Goal: Navigation & Orientation: Find specific page/section

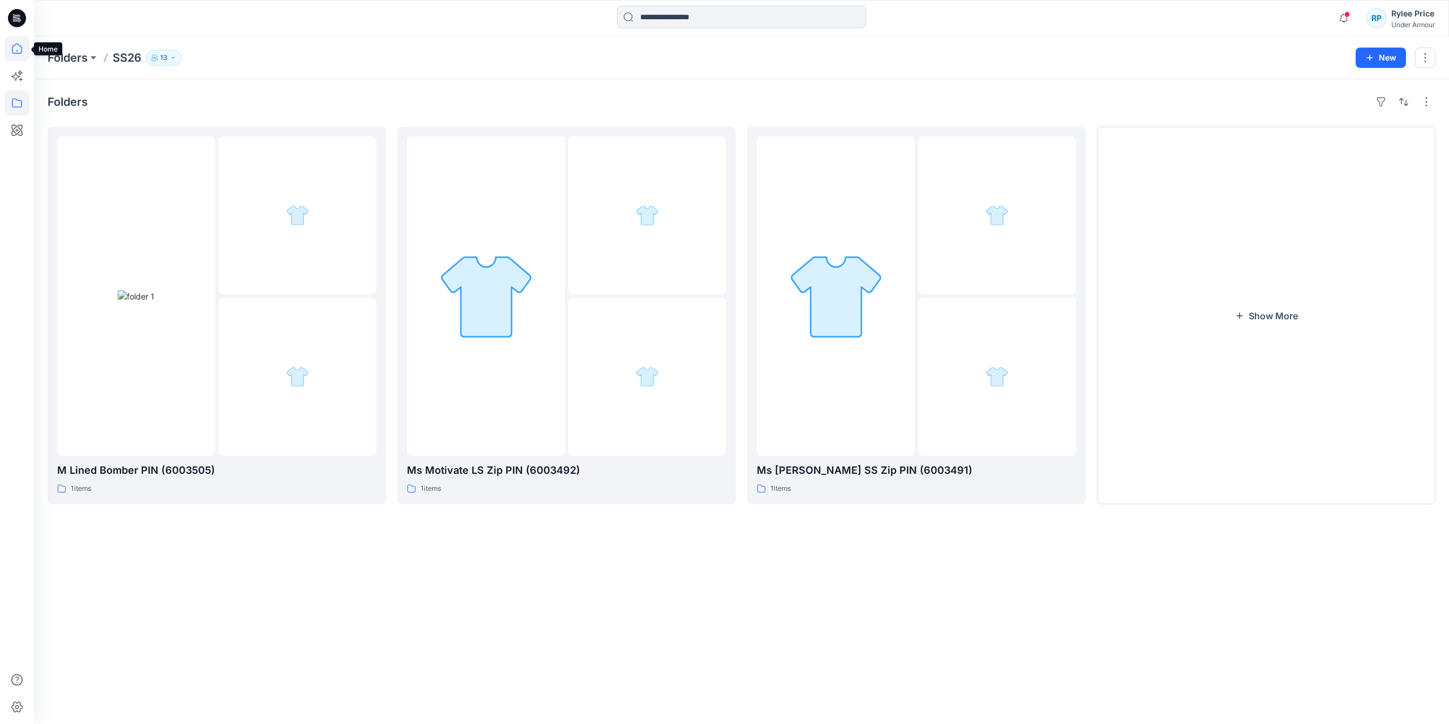
drag, startPoint x: 22, startPoint y: 47, endPoint x: 25, endPoint y: 53, distance: 6.9
click at [22, 47] on icon at bounding box center [17, 49] width 10 height 10
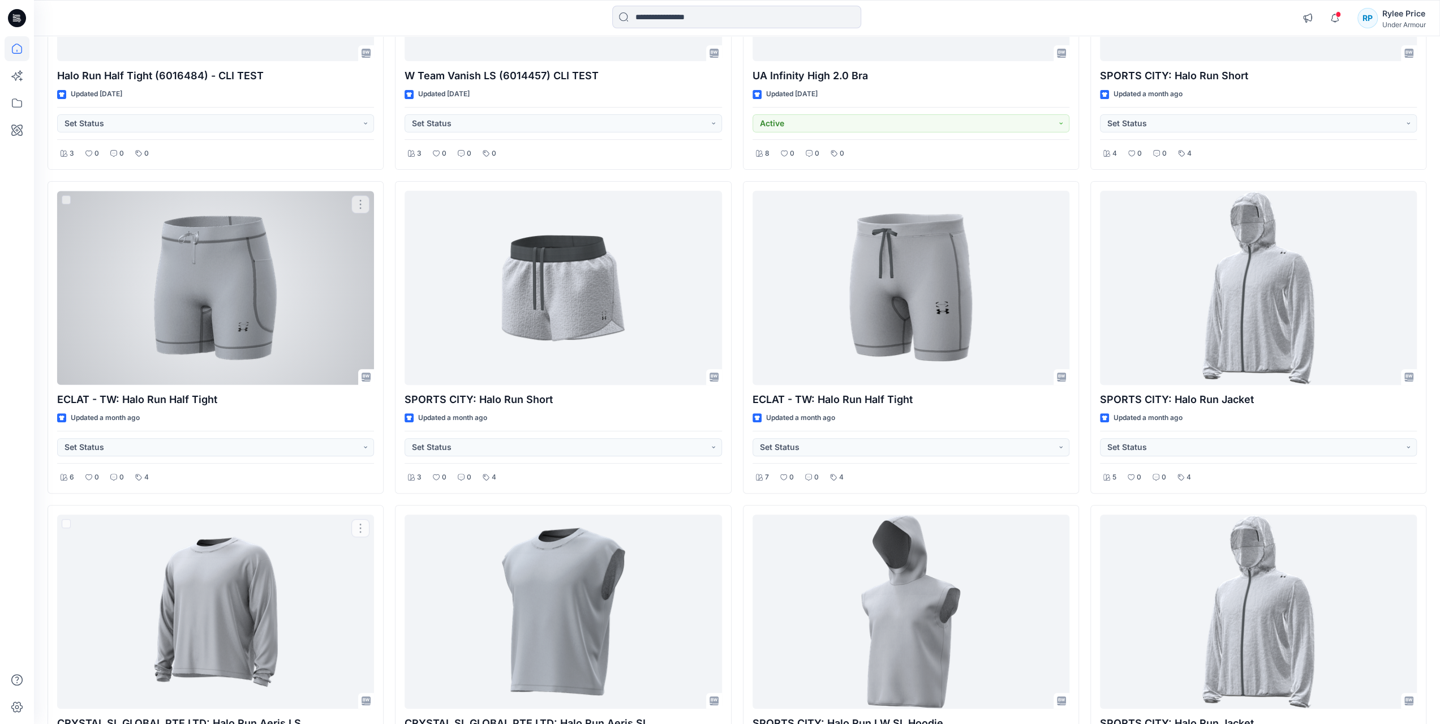
scroll to position [164, 0]
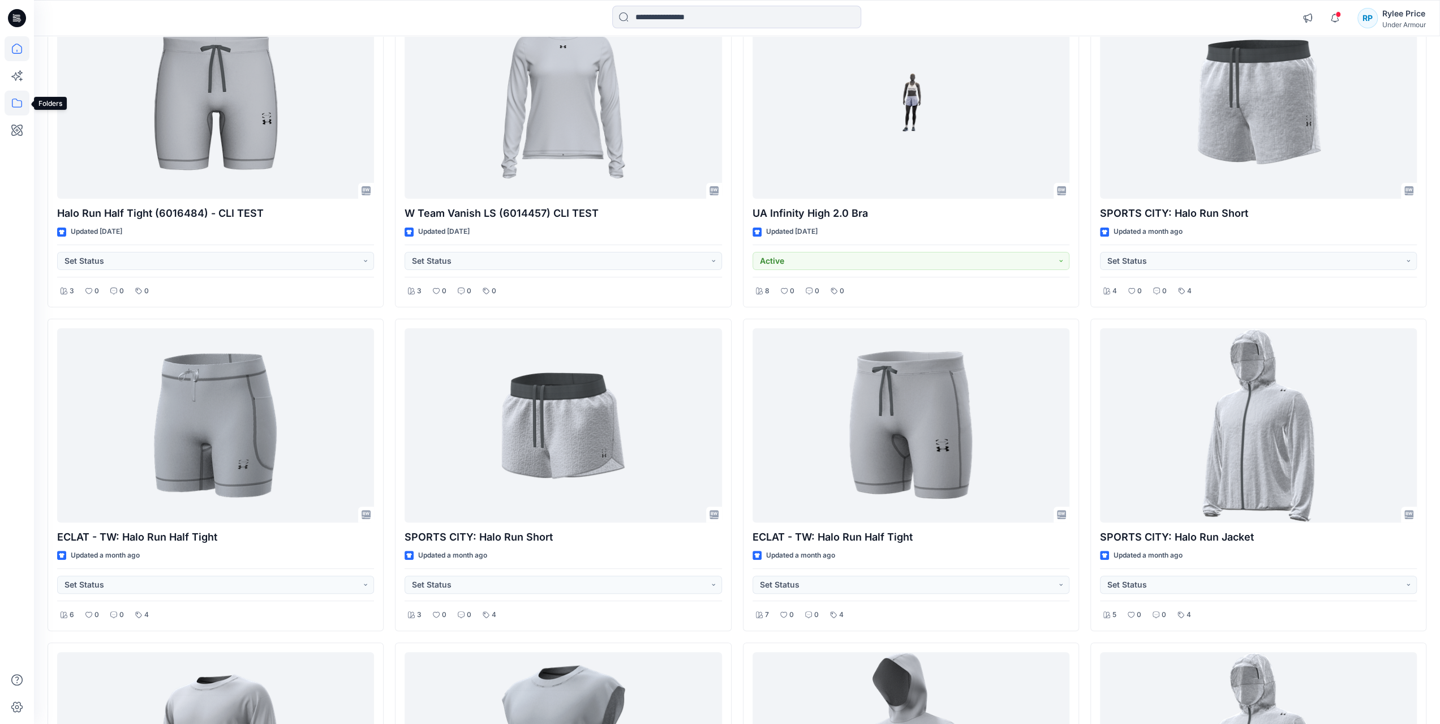
click at [23, 108] on icon at bounding box center [17, 103] width 25 height 25
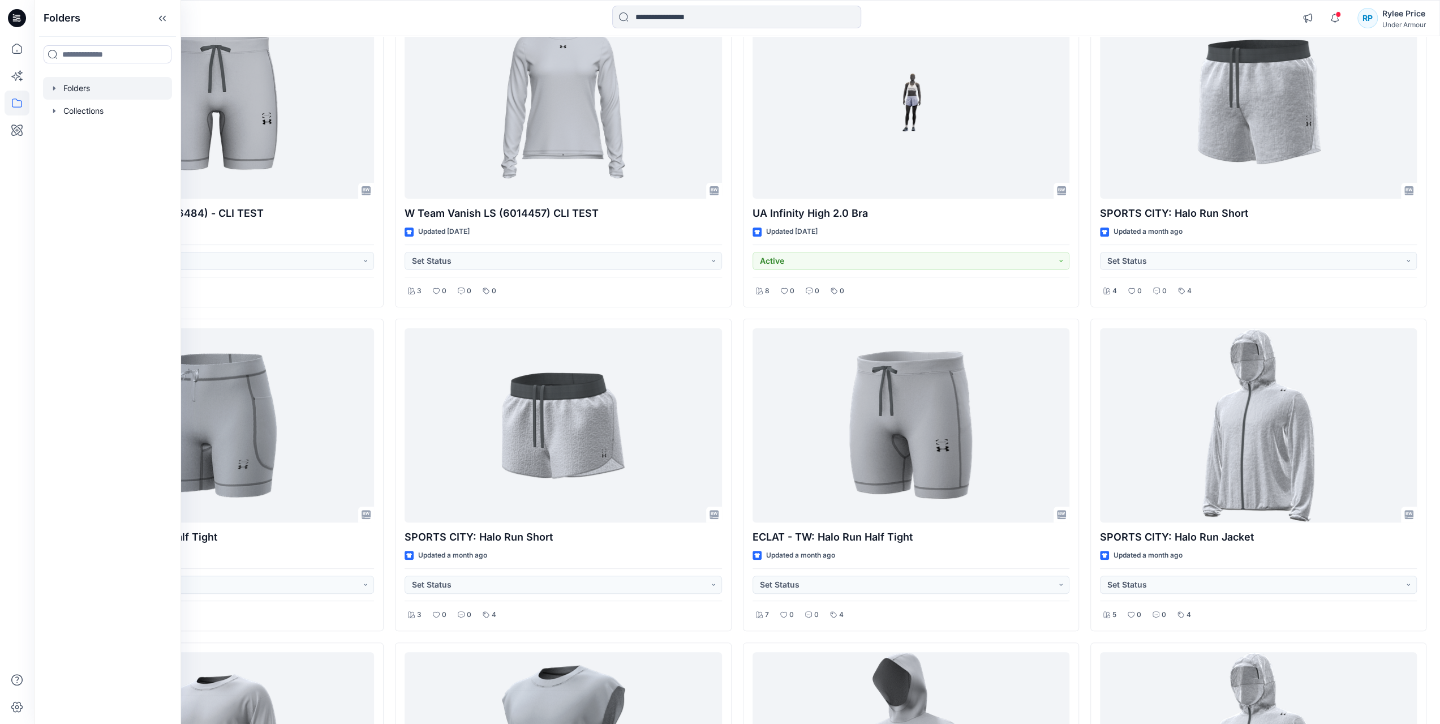
click at [76, 95] on div at bounding box center [107, 88] width 129 height 23
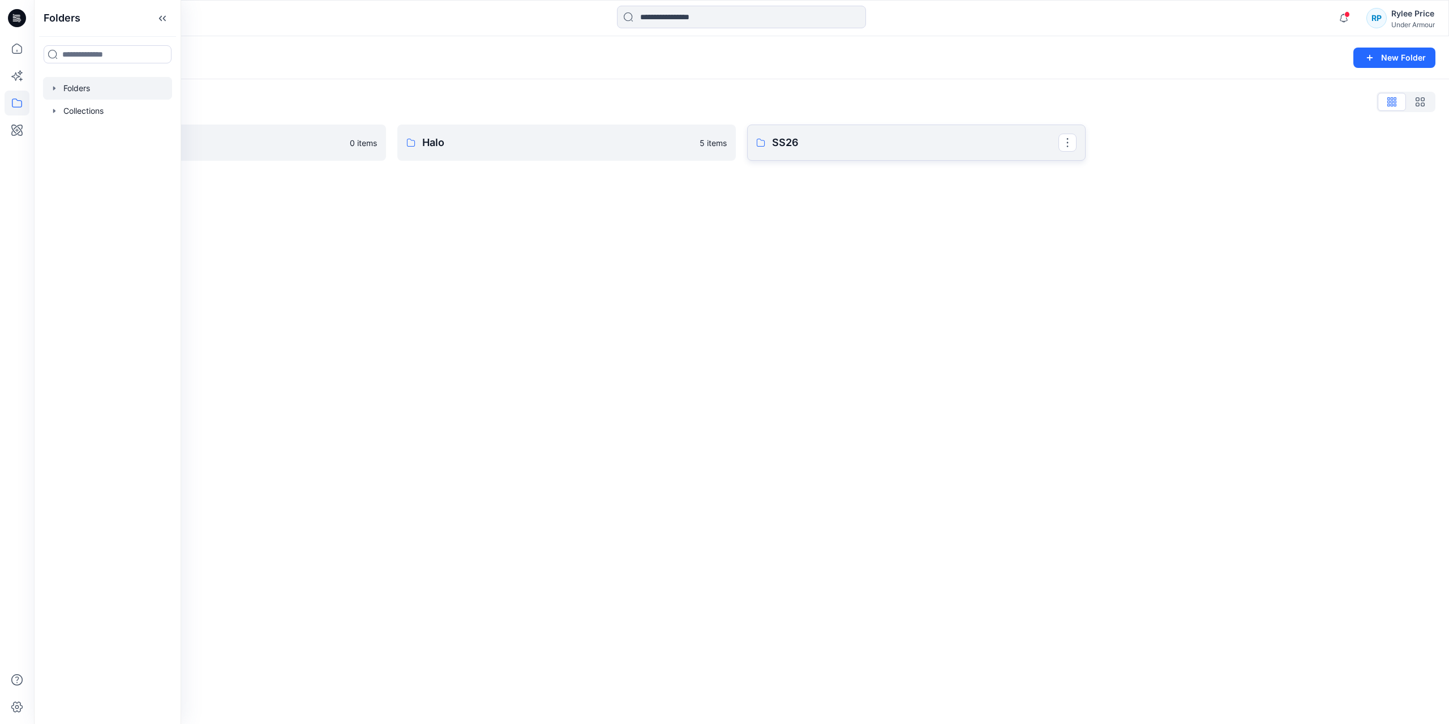
click at [804, 150] on p "SS26" at bounding box center [915, 143] width 286 height 16
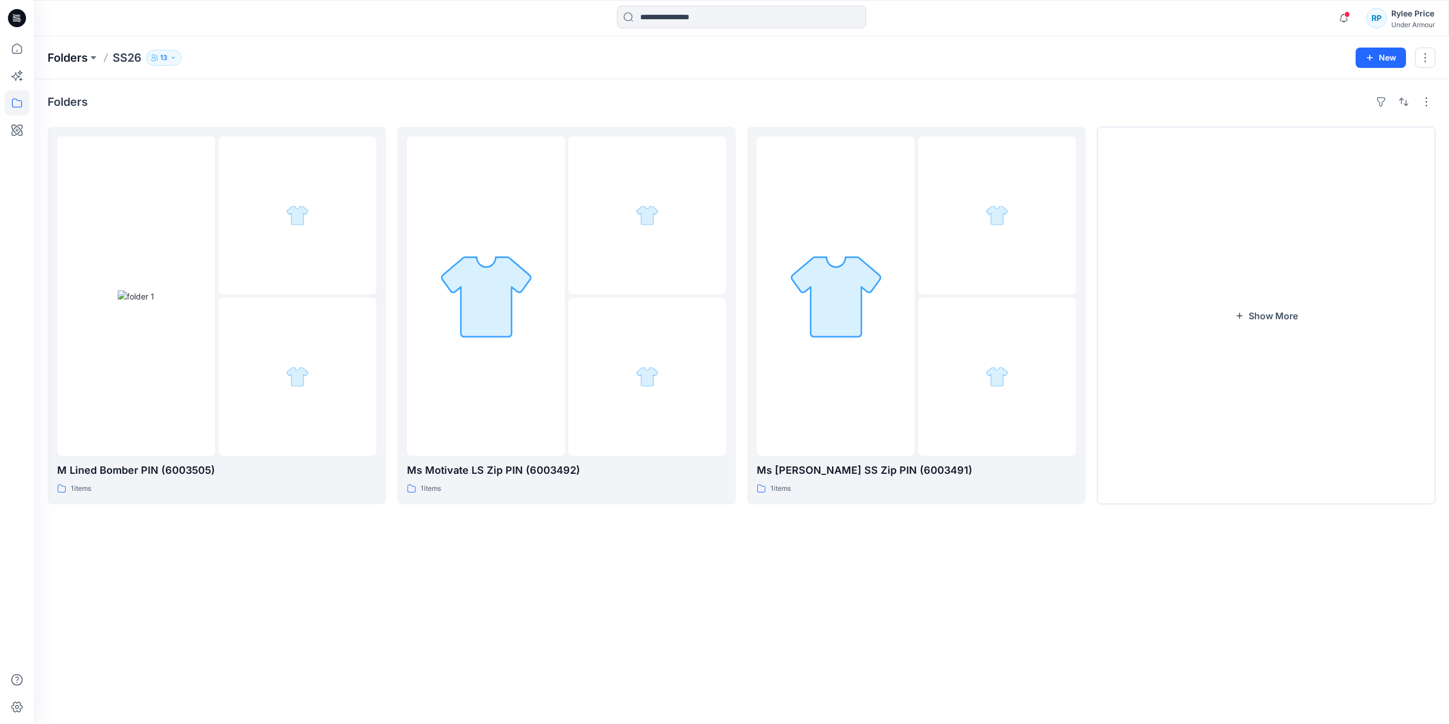
click at [78, 59] on p "Folders" at bounding box center [68, 58] width 40 height 16
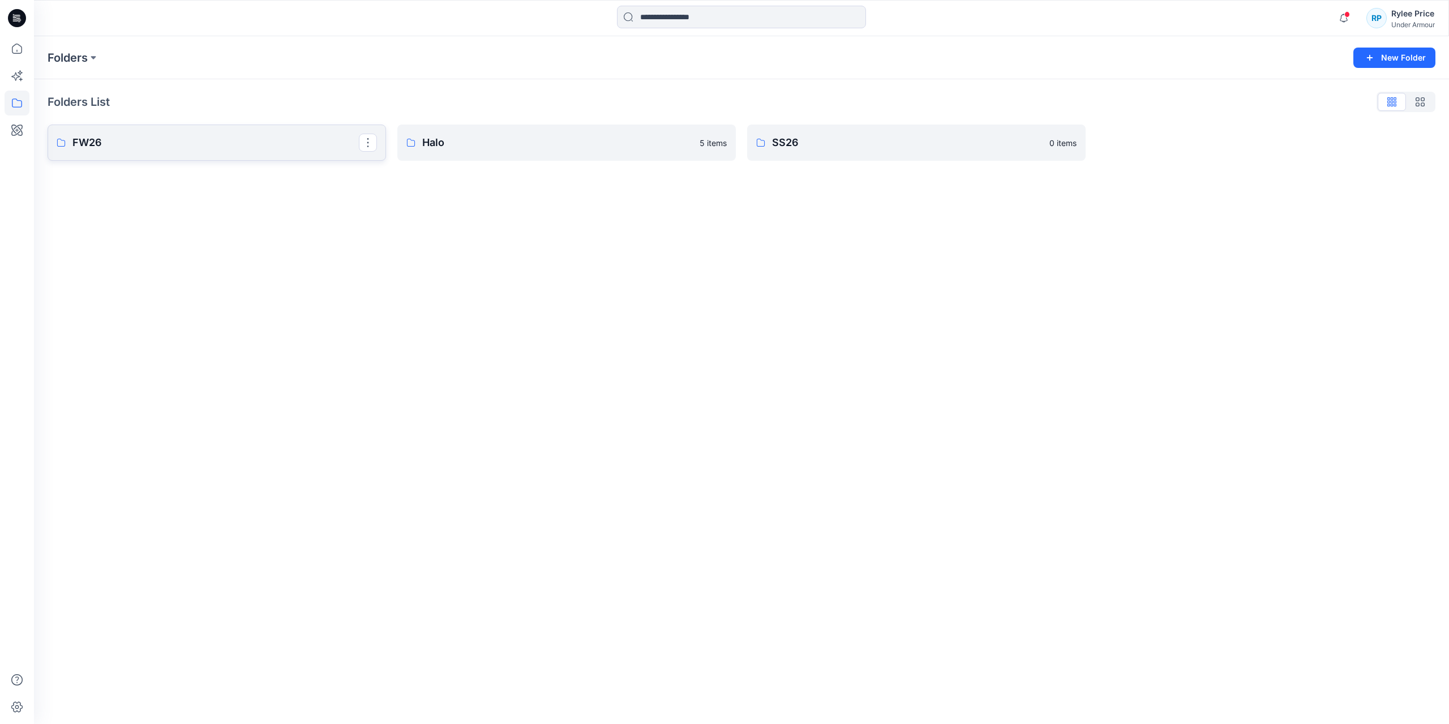
click at [217, 140] on p "FW26" at bounding box center [215, 143] width 286 height 16
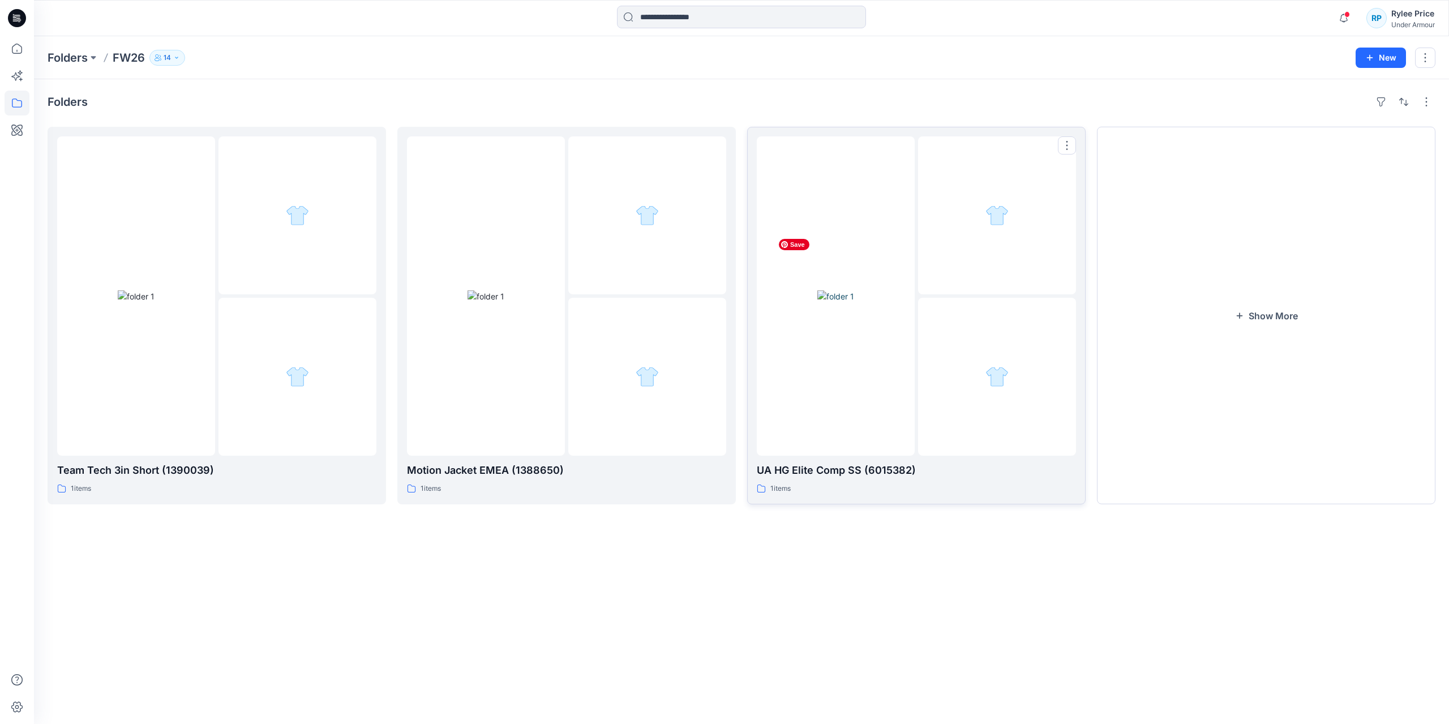
click at [817, 302] on img at bounding box center [835, 296] width 37 height 12
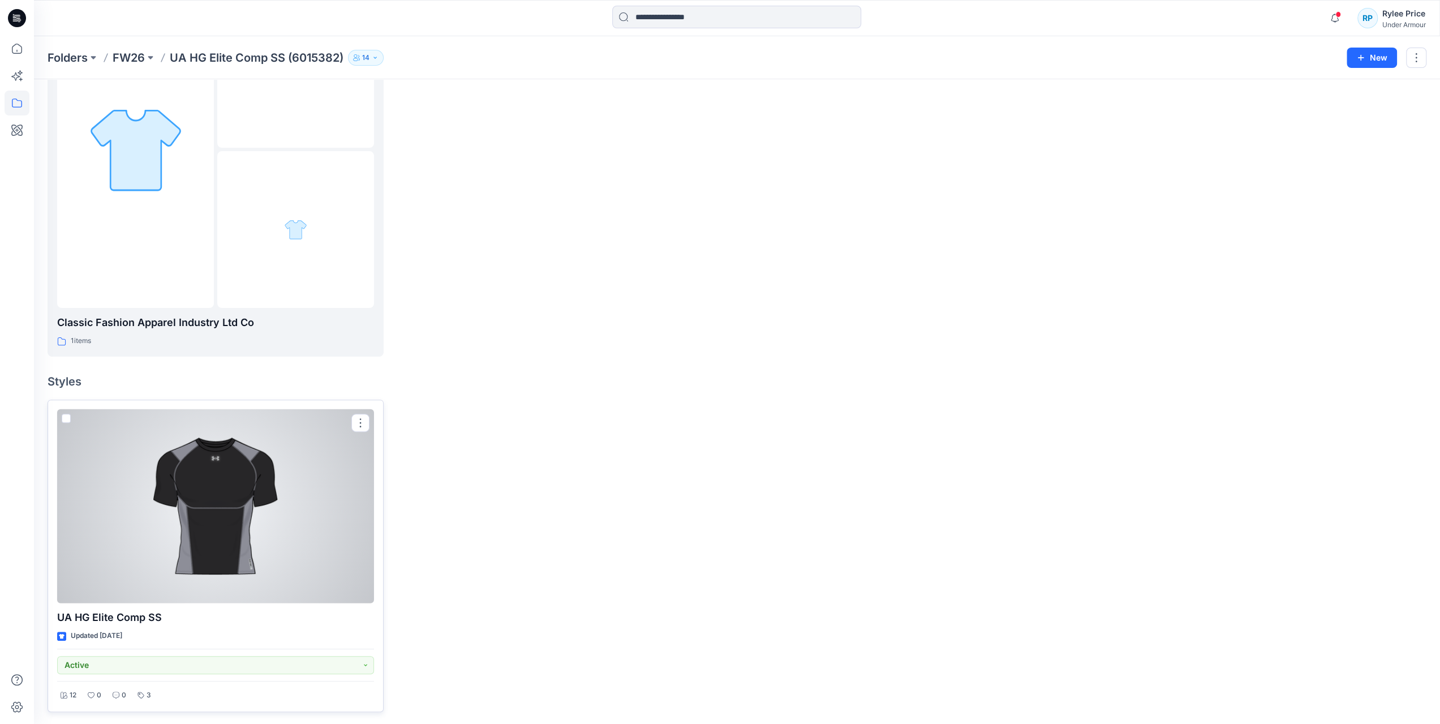
scroll to position [89, 0]
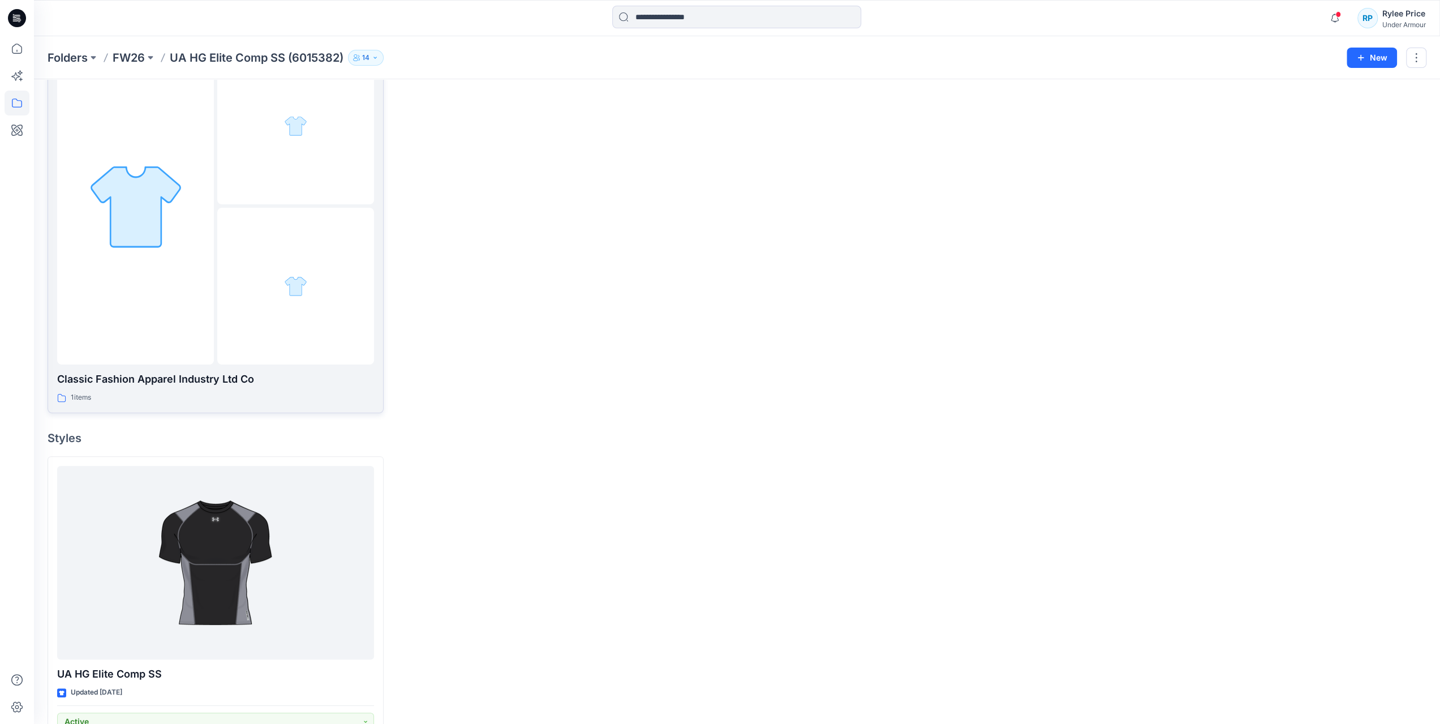
click at [196, 385] on p "Classic Fashion Apparel Industry Ltd Co" at bounding box center [215, 379] width 317 height 16
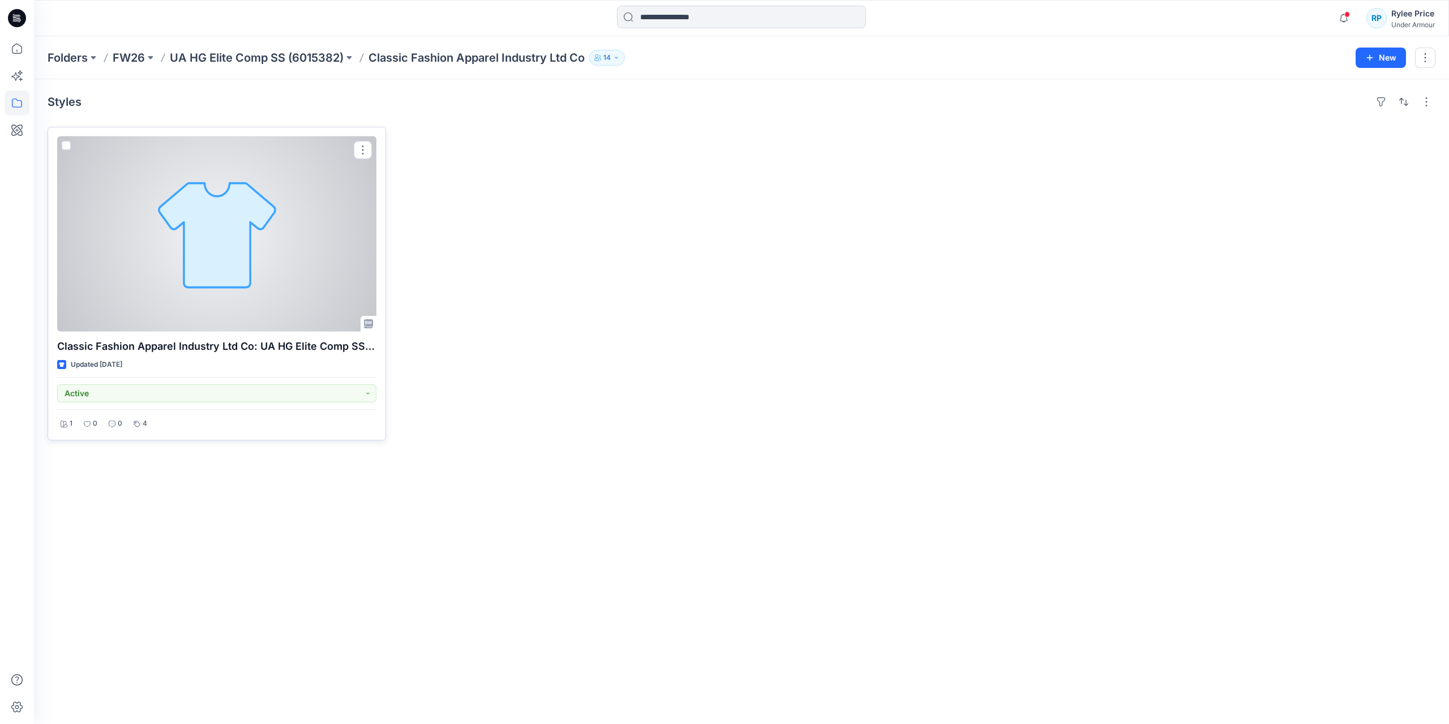
click at [251, 264] on div at bounding box center [216, 233] width 319 height 195
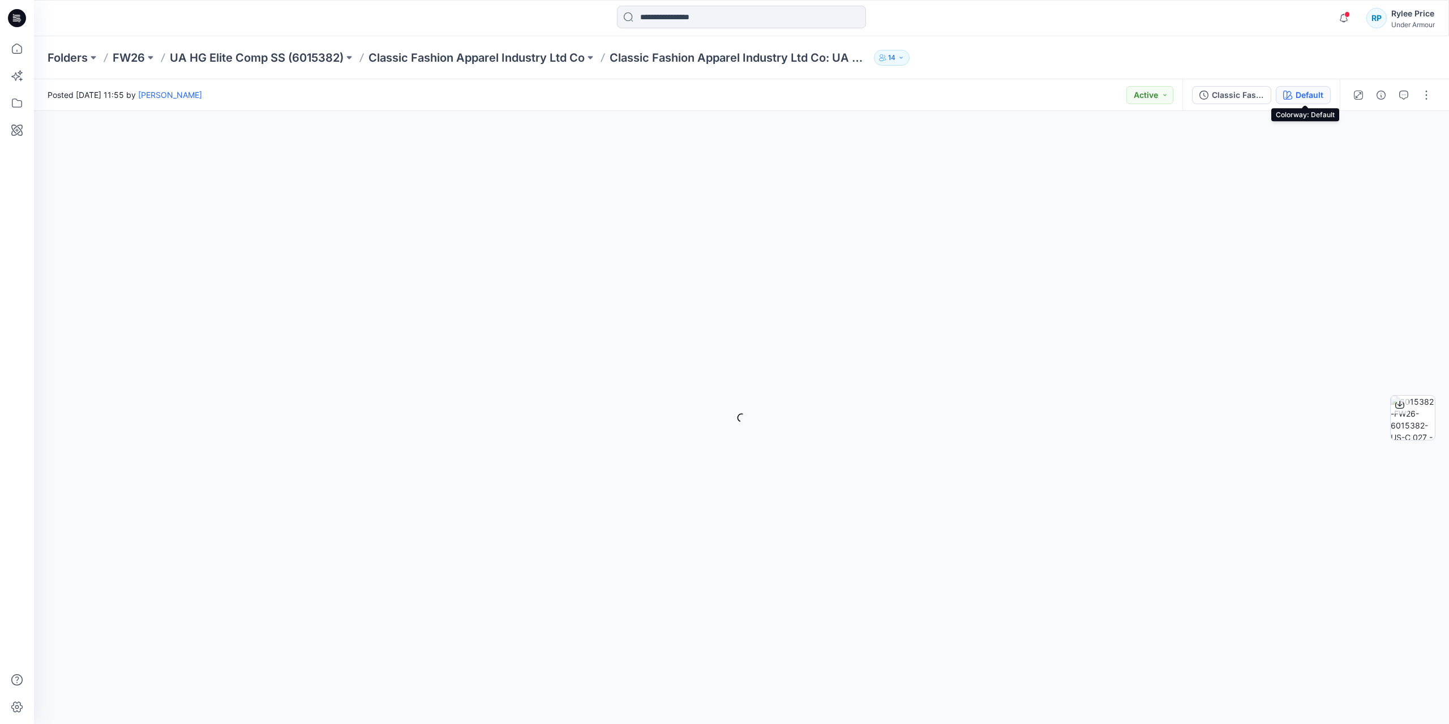
click at [1305, 96] on div "Default" at bounding box center [1309, 95] width 28 height 12
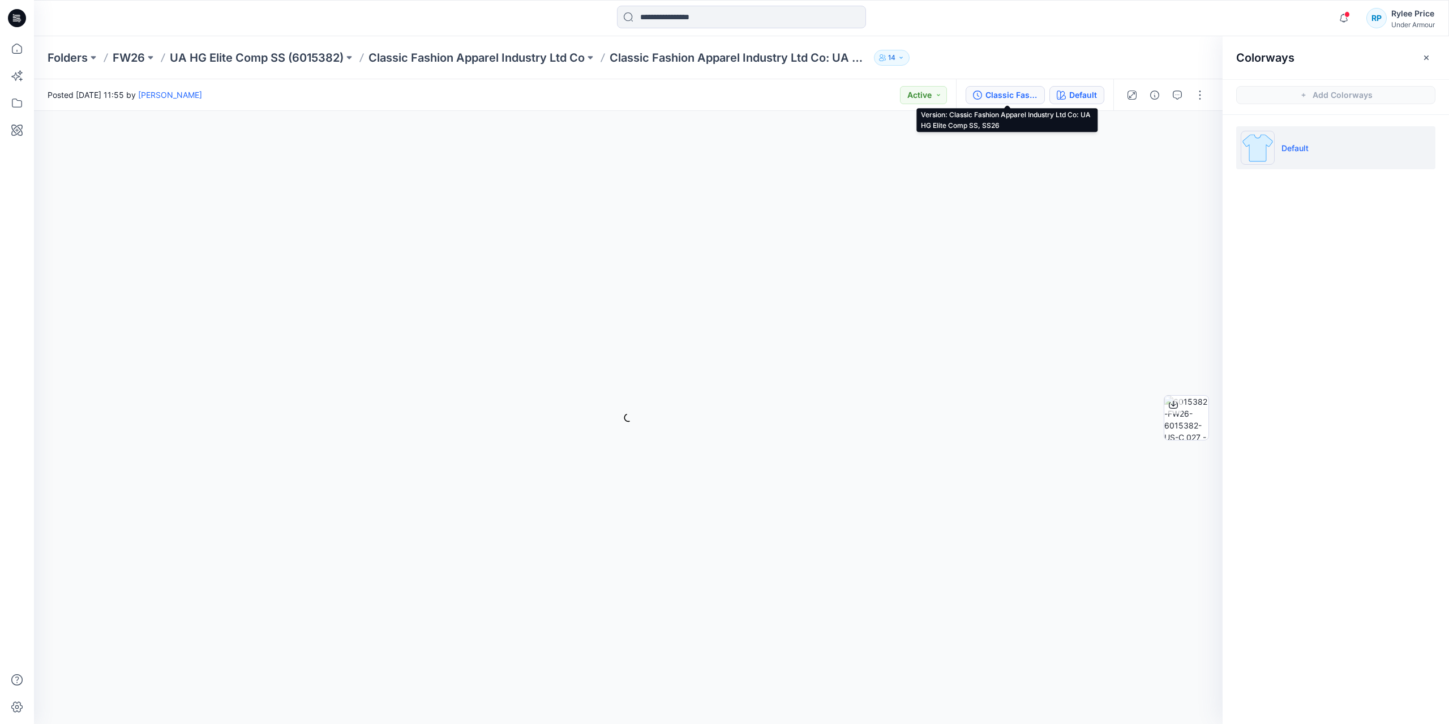
click at [1023, 93] on div "Classic Fashion Apparel Industry Ltd Co: UA HG Elite Comp SS, SS26" at bounding box center [1011, 95] width 52 height 12
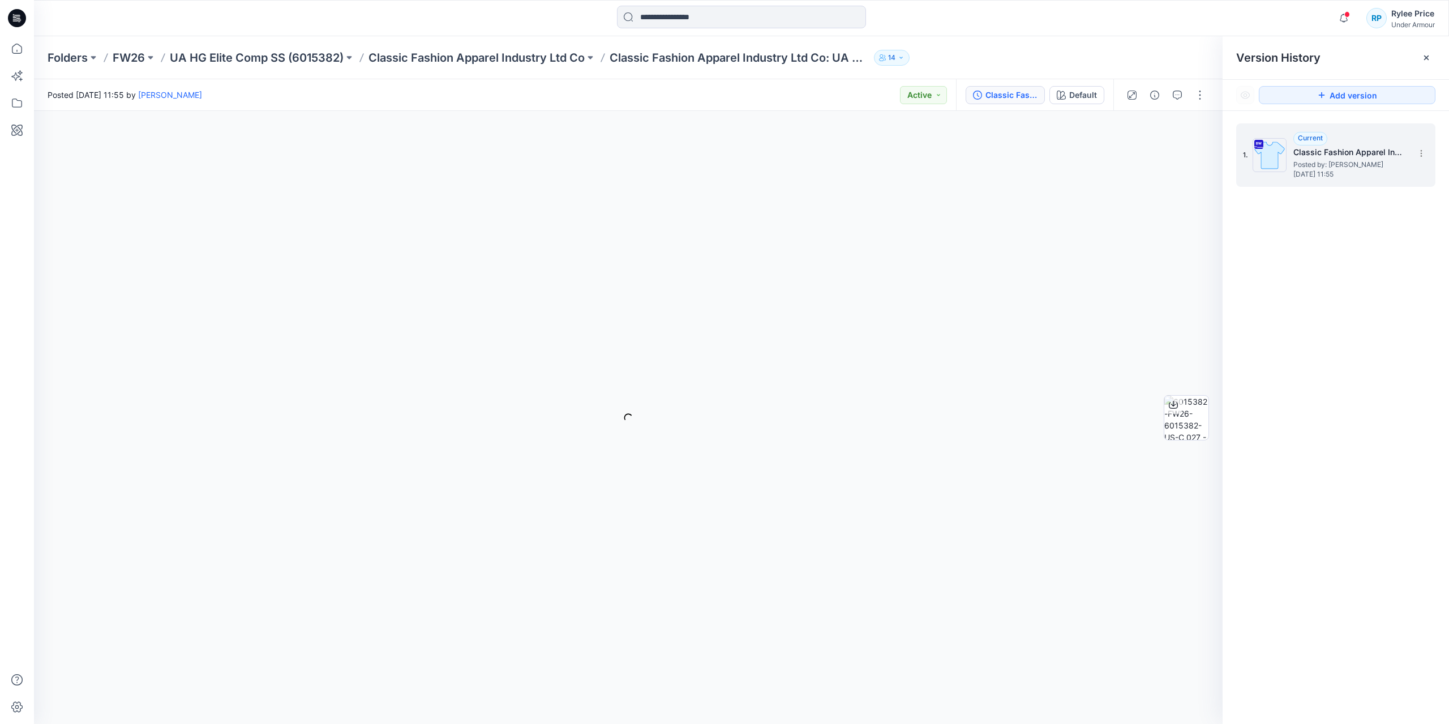
drag, startPoint x: 1359, startPoint y: 150, endPoint x: 1357, endPoint y: 155, distance: 5.8
click at [1359, 150] on h5 "Classic Fashion Apparel Industry Ltd Co: UA HG Elite Comp SS, SS26" at bounding box center [1349, 152] width 113 height 14
click at [143, 58] on p "FW26" at bounding box center [129, 58] width 32 height 16
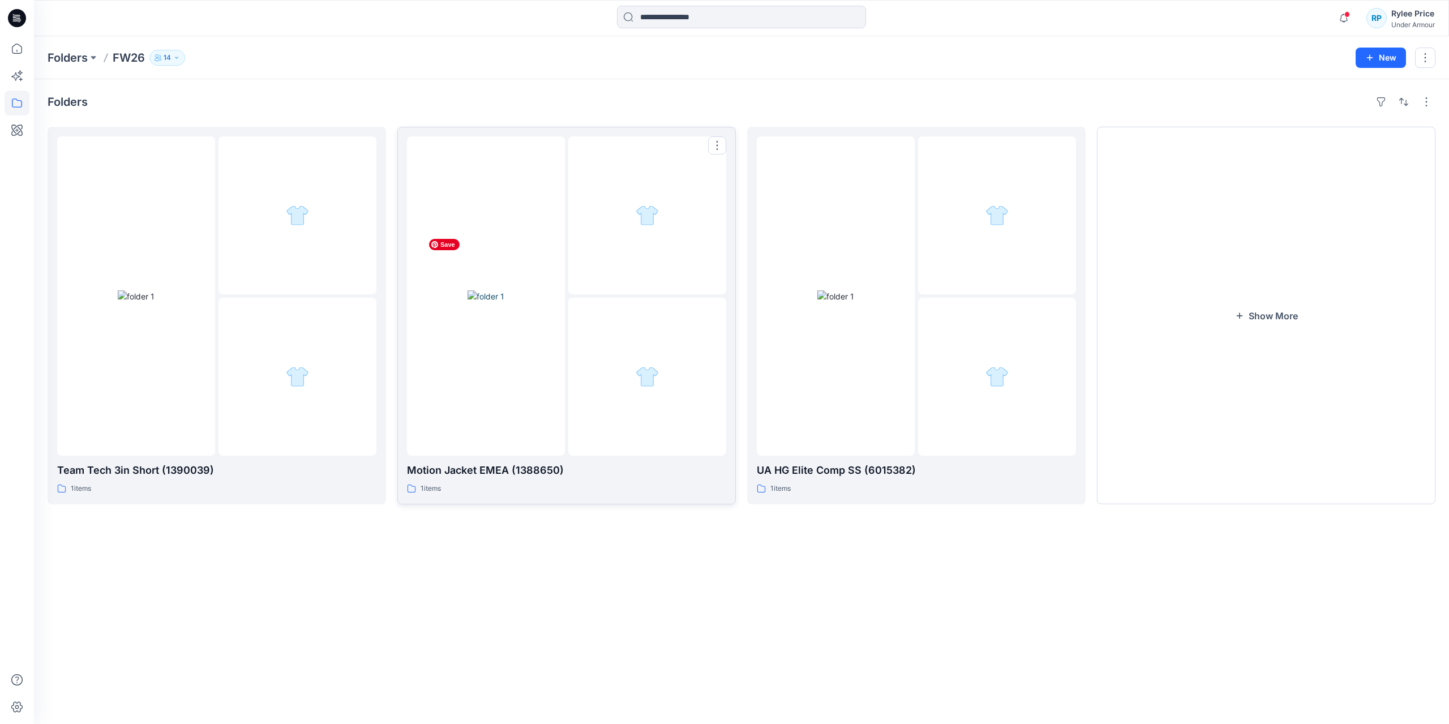
click at [467, 290] on img at bounding box center [485, 296] width 37 height 12
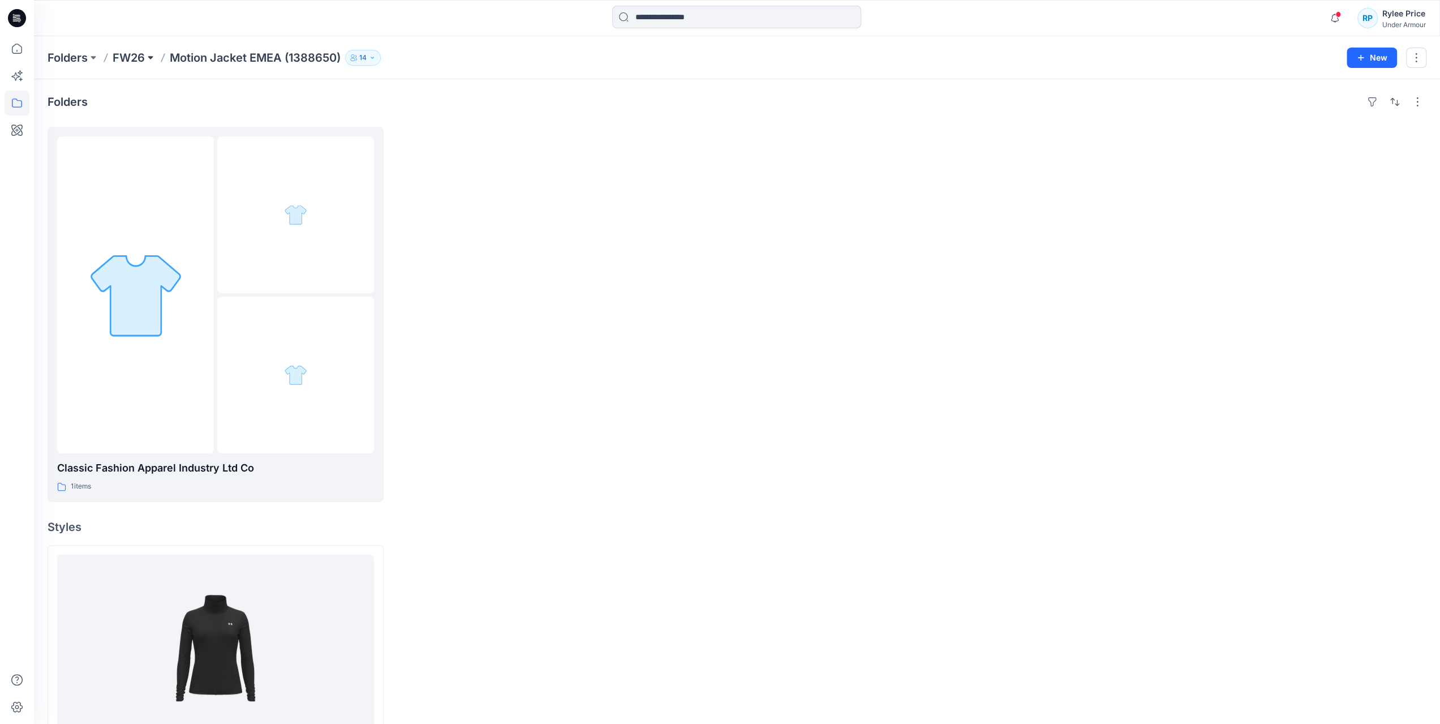
click at [151, 62] on button at bounding box center [150, 58] width 11 height 16
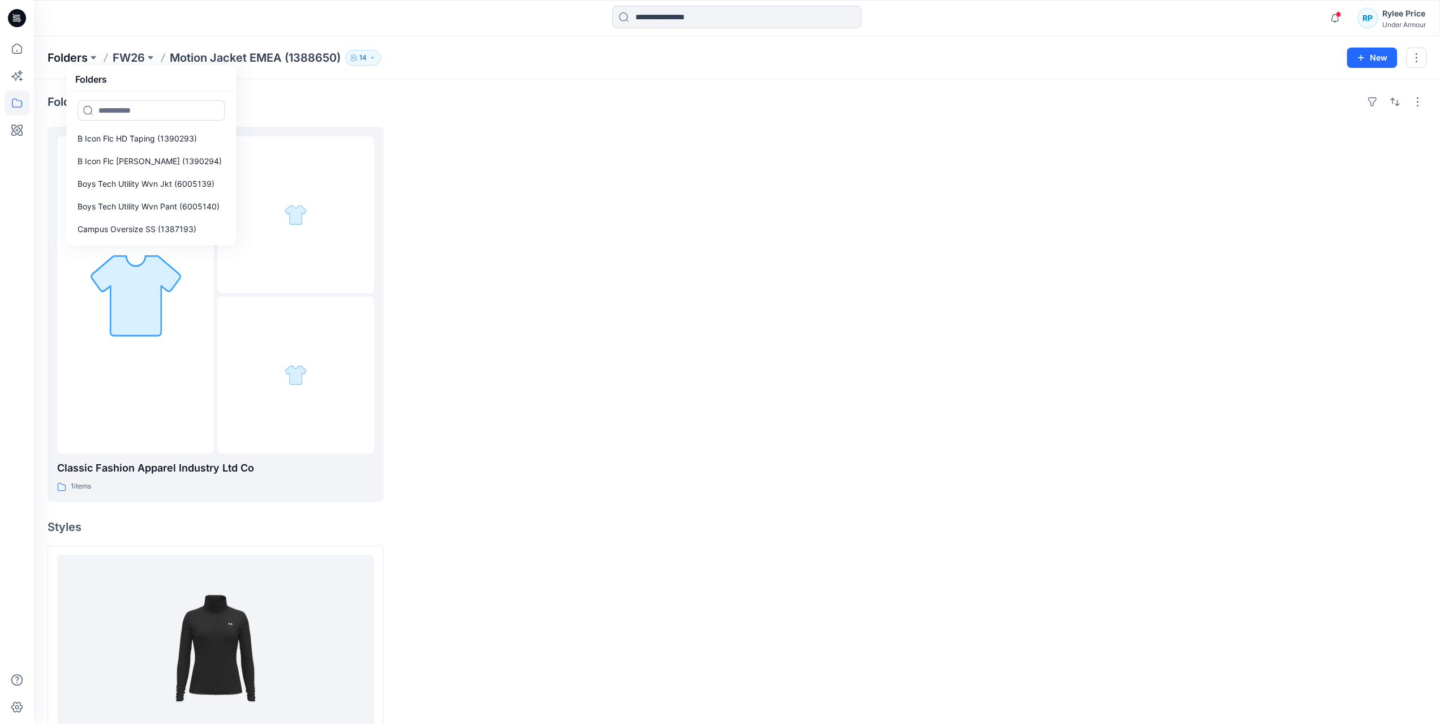
click at [67, 59] on p "Folders" at bounding box center [68, 58] width 40 height 16
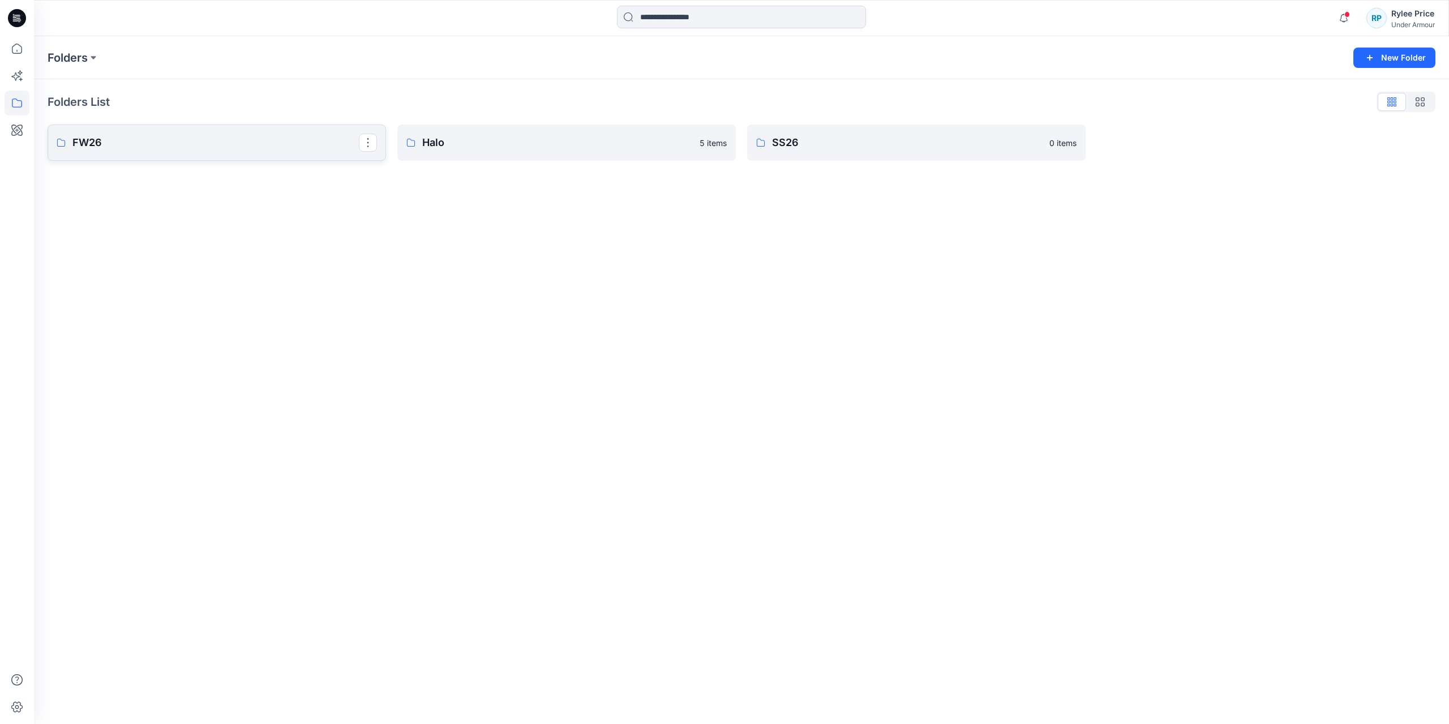
click at [268, 132] on link "FW26" at bounding box center [217, 143] width 338 height 36
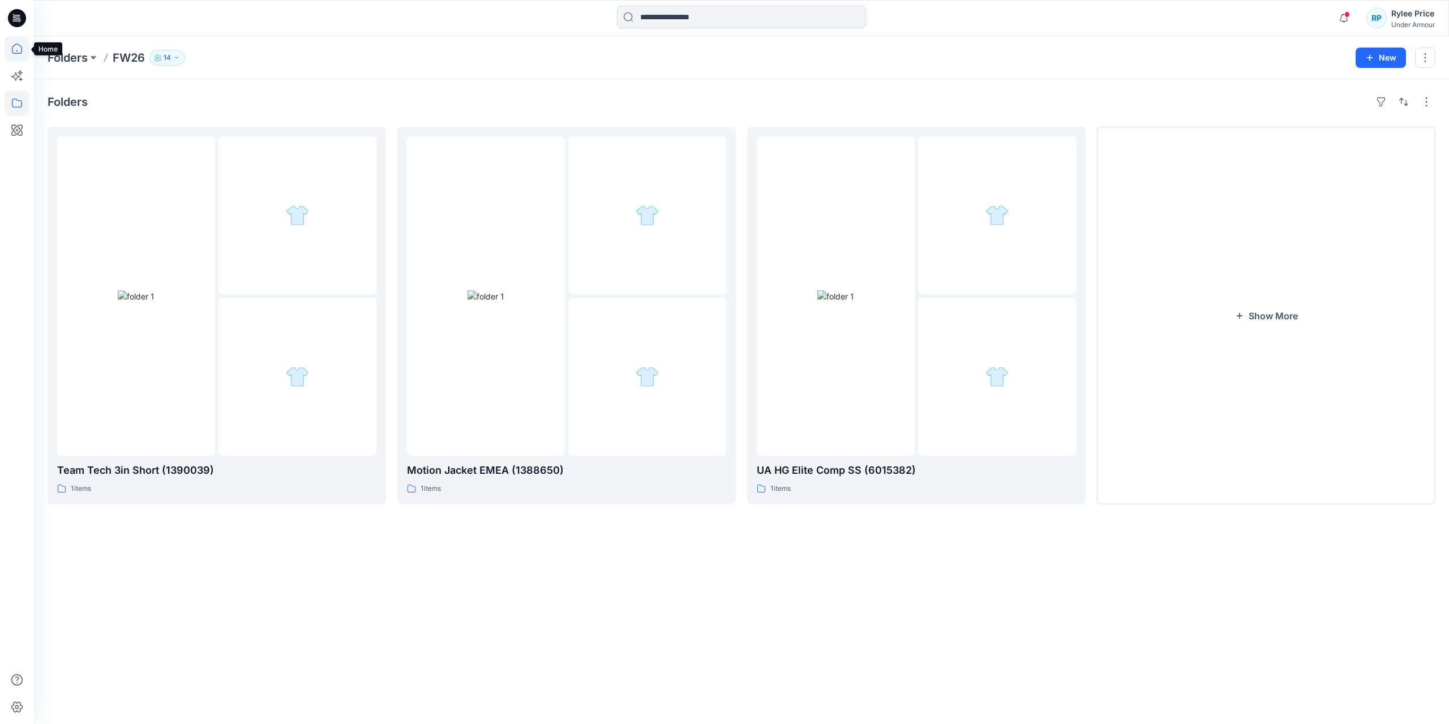
click at [15, 52] on icon at bounding box center [17, 48] width 25 height 25
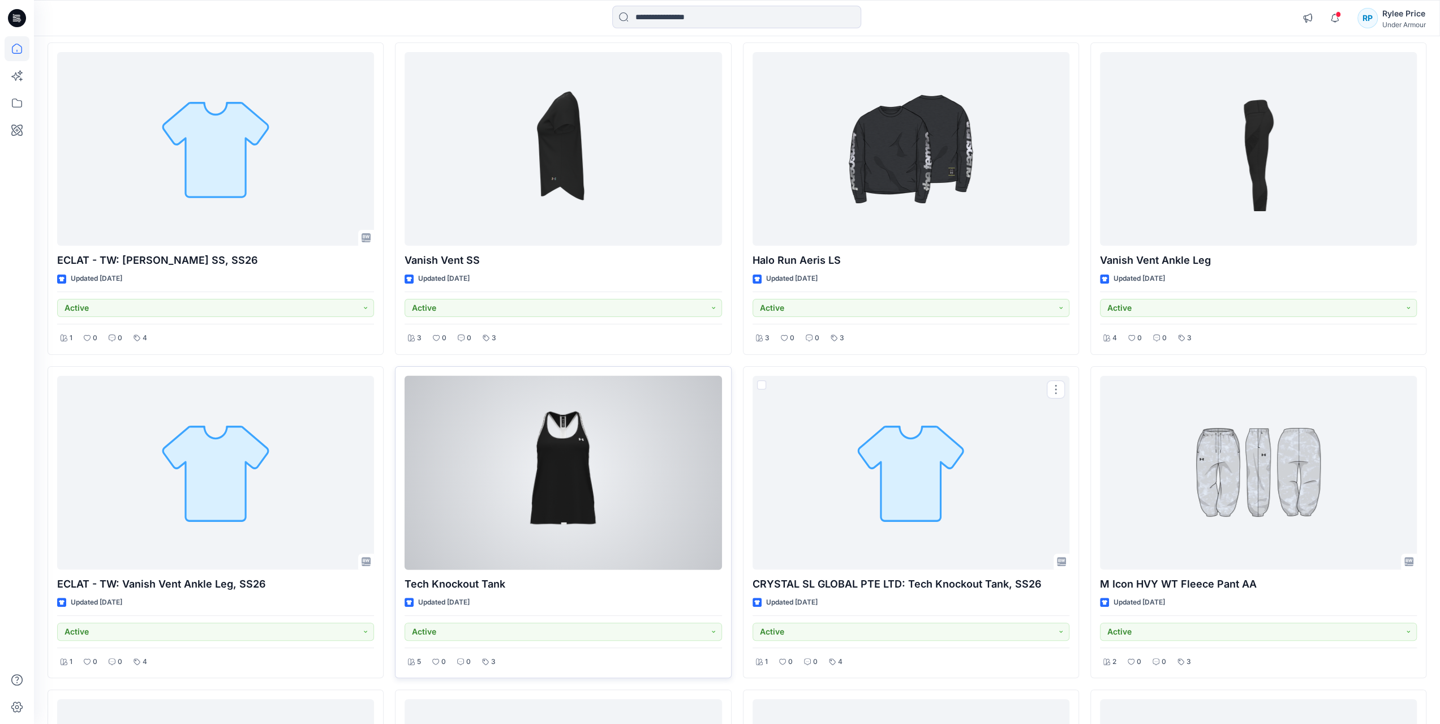
scroll to position [4436, 0]
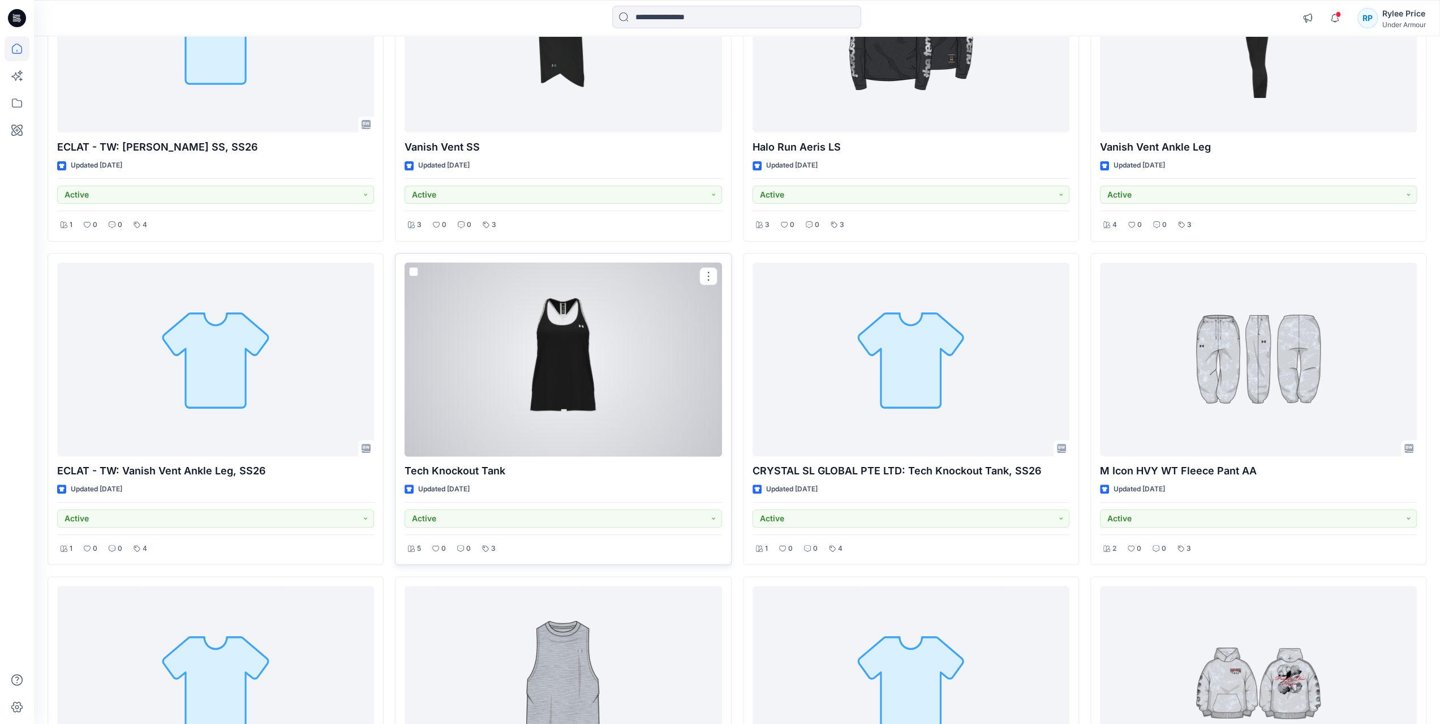
click at [600, 388] on div at bounding box center [563, 360] width 317 height 194
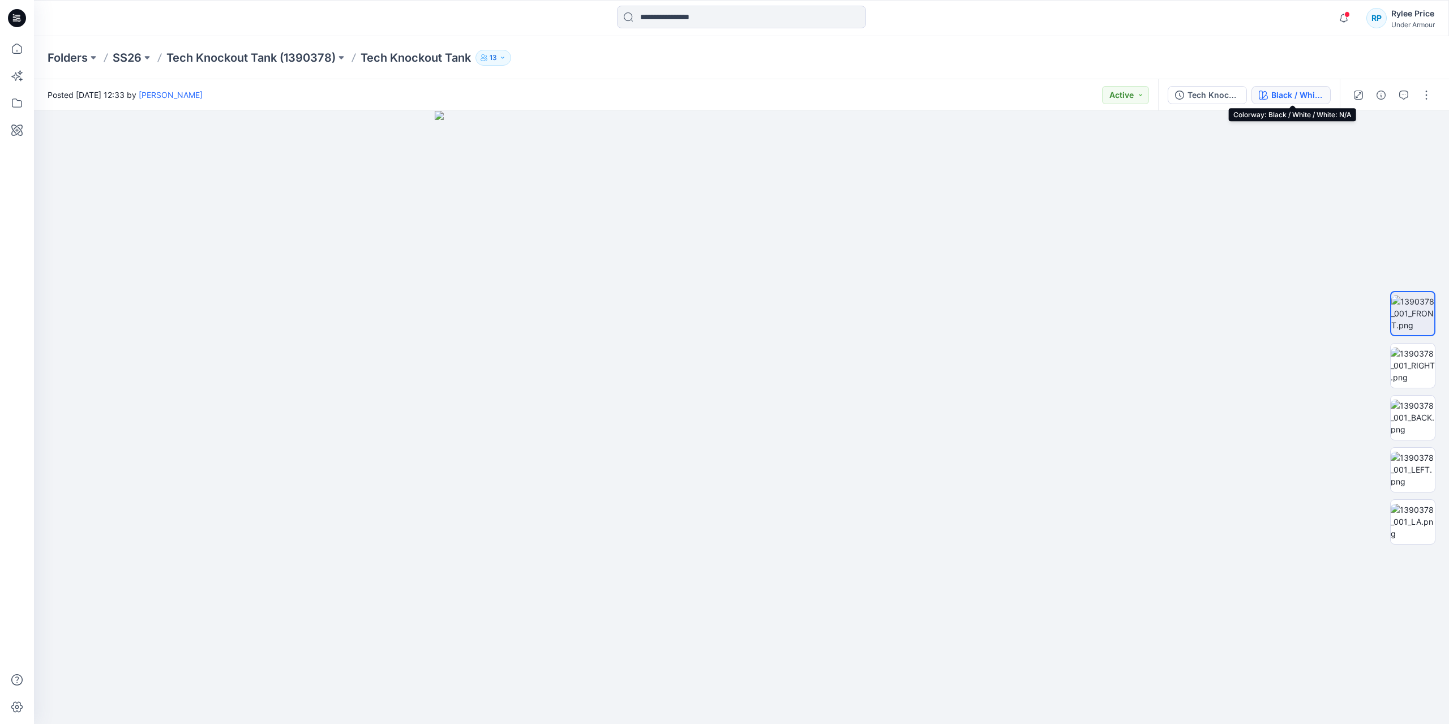
click at [1285, 98] on div "Black / White / White: N/A" at bounding box center [1297, 95] width 52 height 12
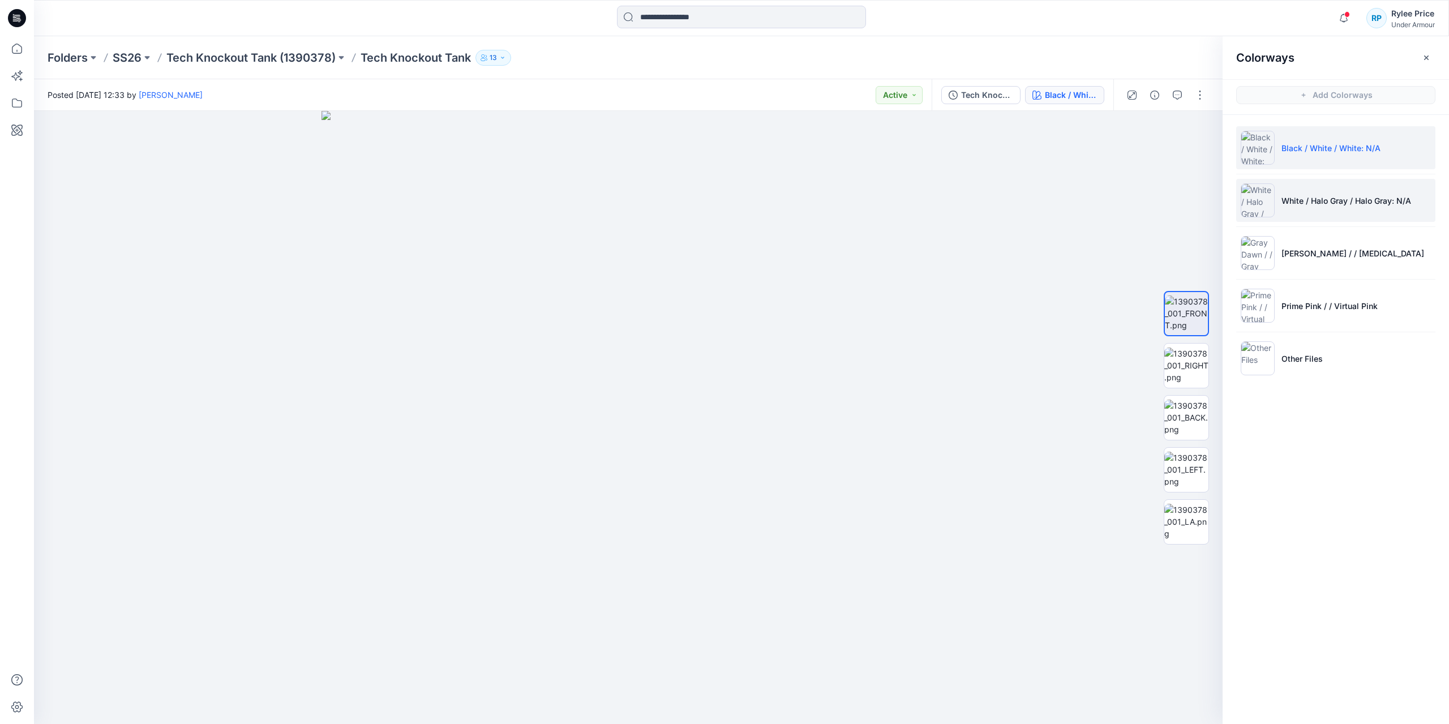
click at [1250, 199] on img at bounding box center [1258, 200] width 34 height 34
click at [1253, 264] on img at bounding box center [1258, 253] width 34 height 34
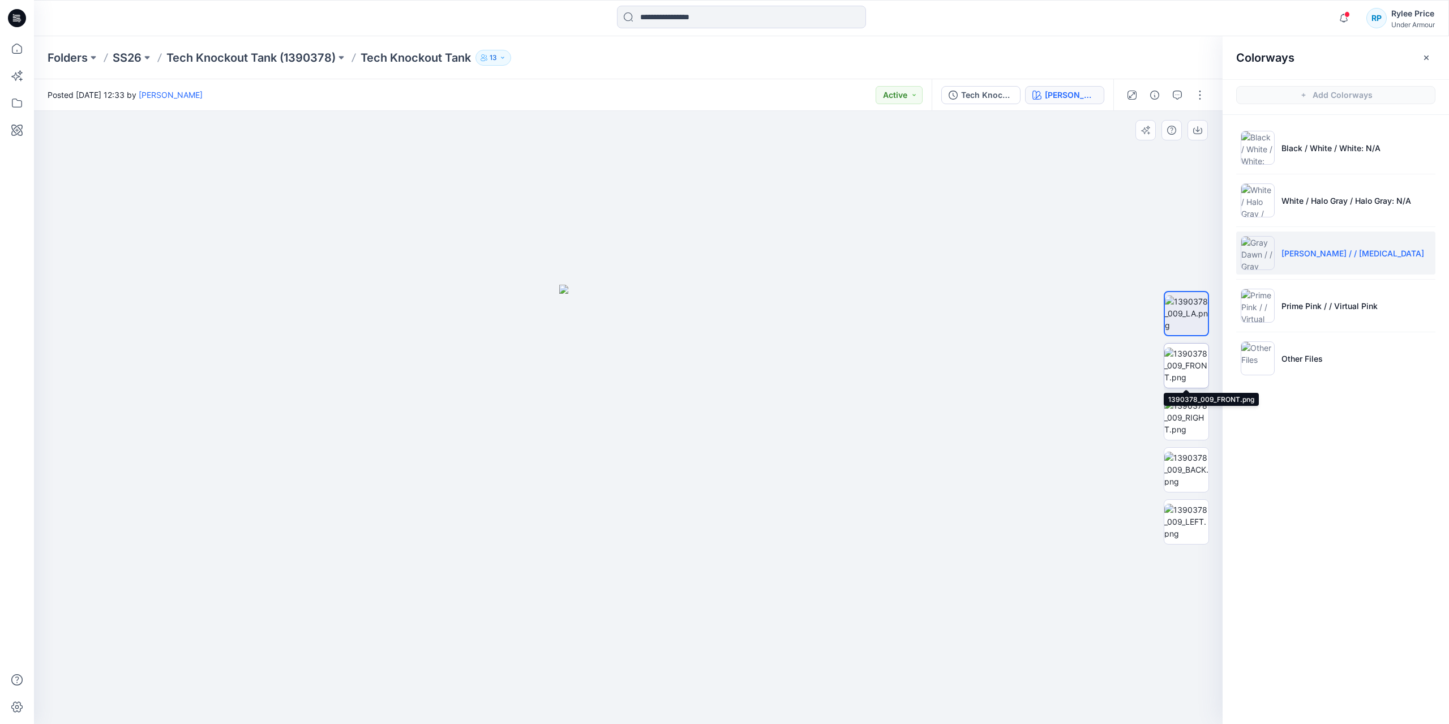
click at [1189, 353] on img at bounding box center [1186, 365] width 44 height 36
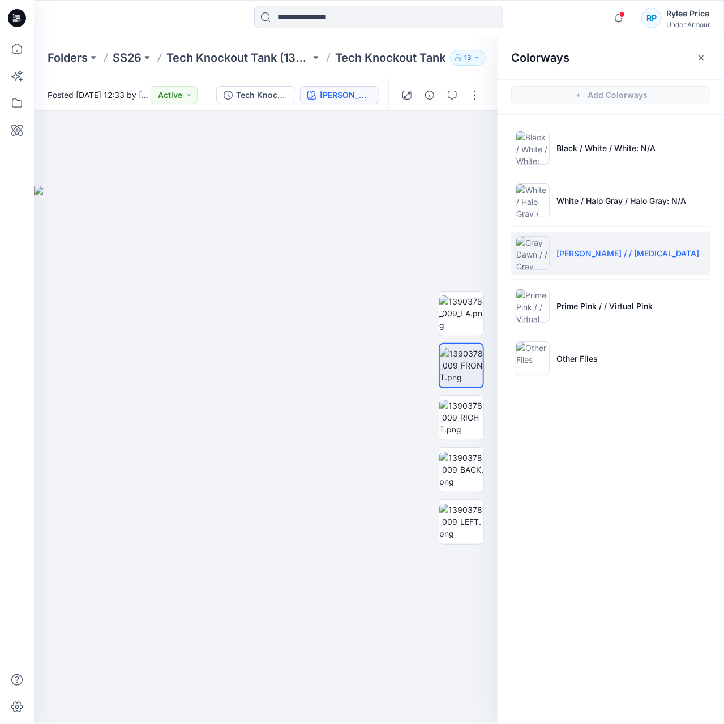
click at [17, 16] on icon at bounding box center [17, 18] width 18 height 18
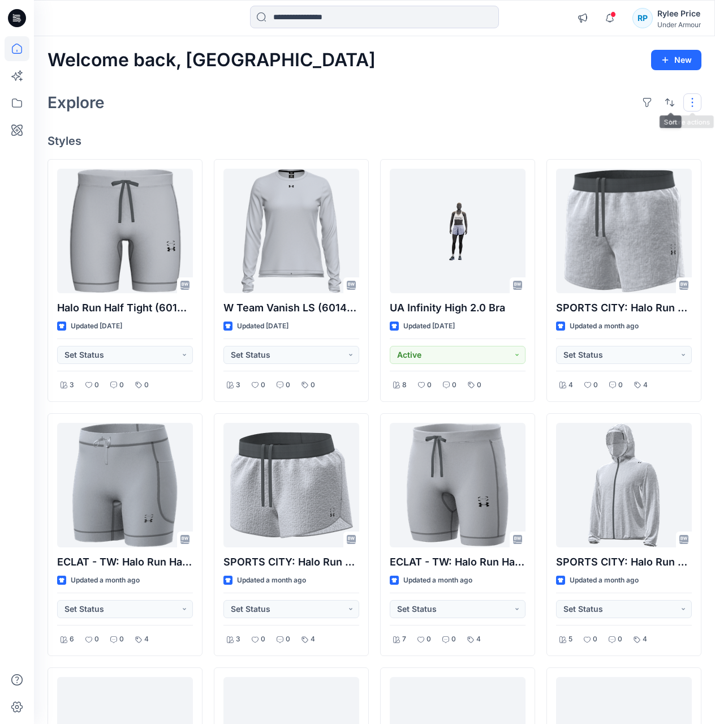
click at [694, 105] on button "button" at bounding box center [693, 102] width 18 height 18
click at [19, 105] on icon at bounding box center [17, 103] width 25 height 25
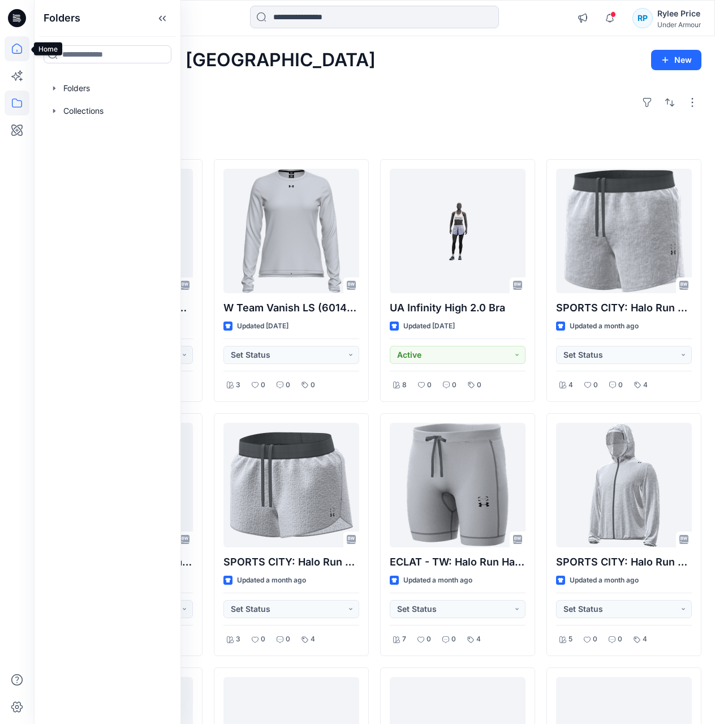
click at [15, 58] on icon at bounding box center [17, 48] width 25 height 25
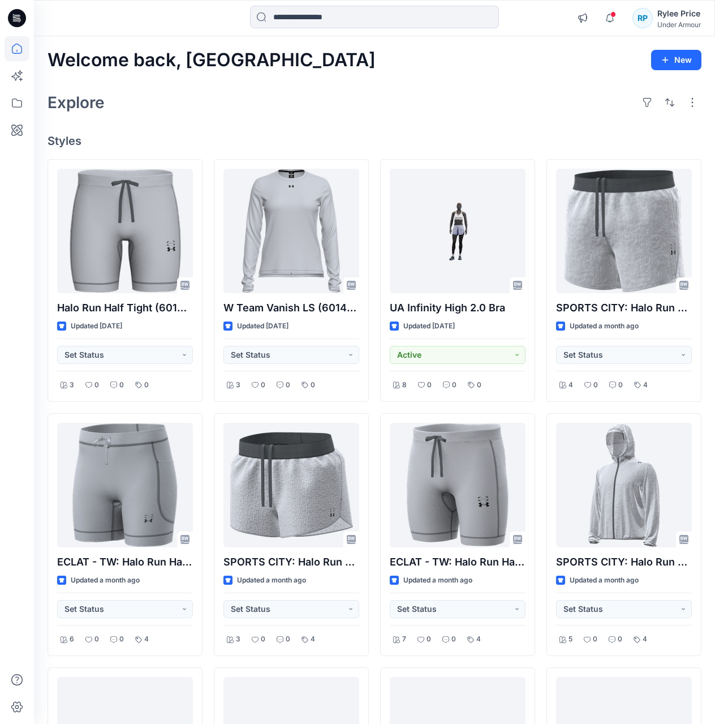
click at [23, 20] on icon at bounding box center [17, 18] width 18 height 18
click at [16, 110] on icon at bounding box center [17, 103] width 25 height 25
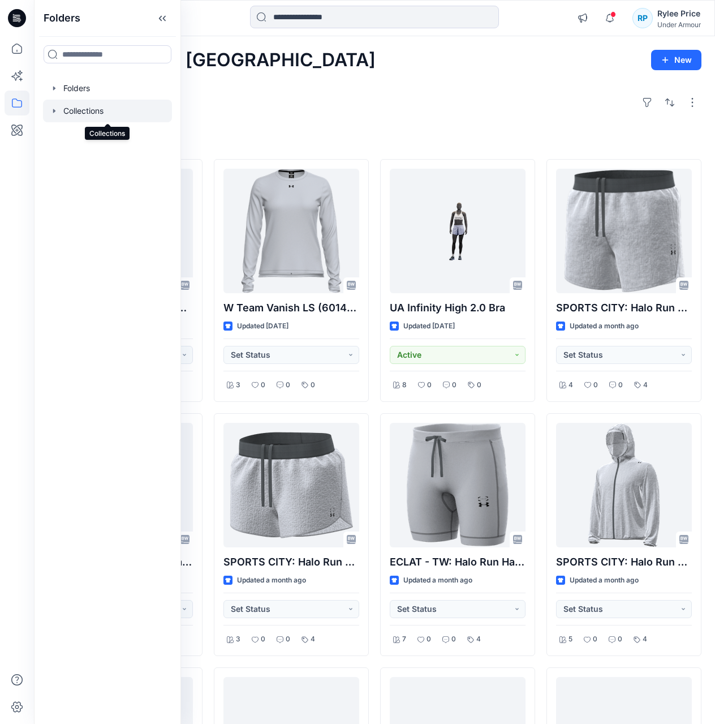
click at [84, 113] on div at bounding box center [107, 111] width 129 height 23
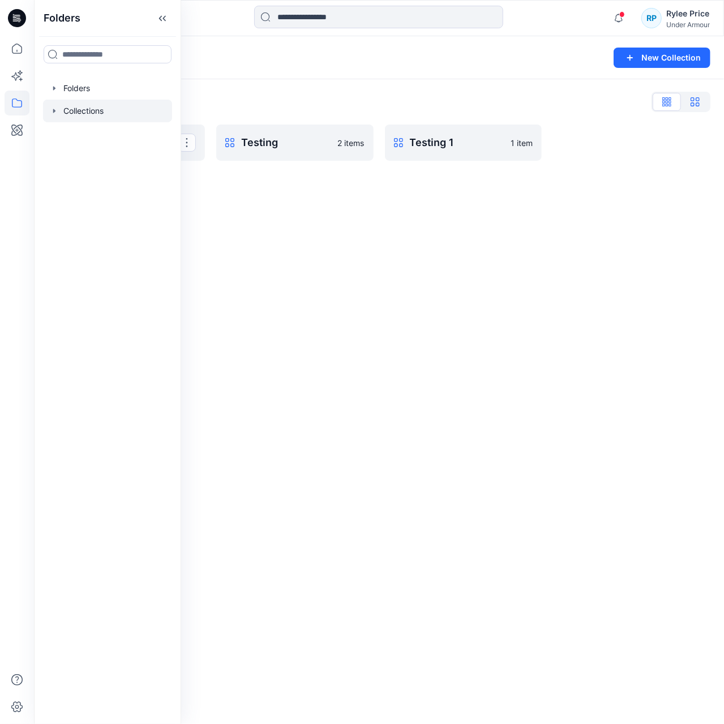
click at [700, 108] on button "button" at bounding box center [695, 102] width 28 height 18
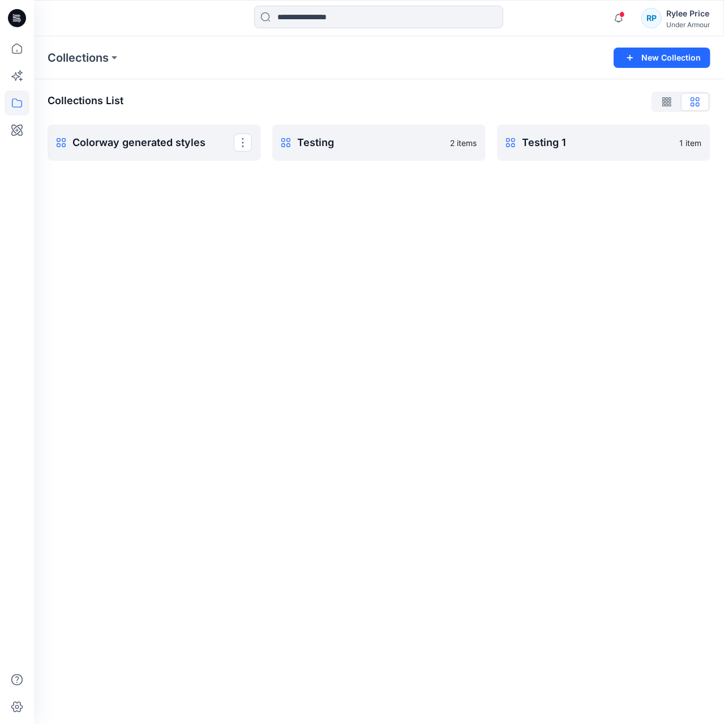
click at [207, 147] on p "Colorway generated styles" at bounding box center [152, 143] width 161 height 16
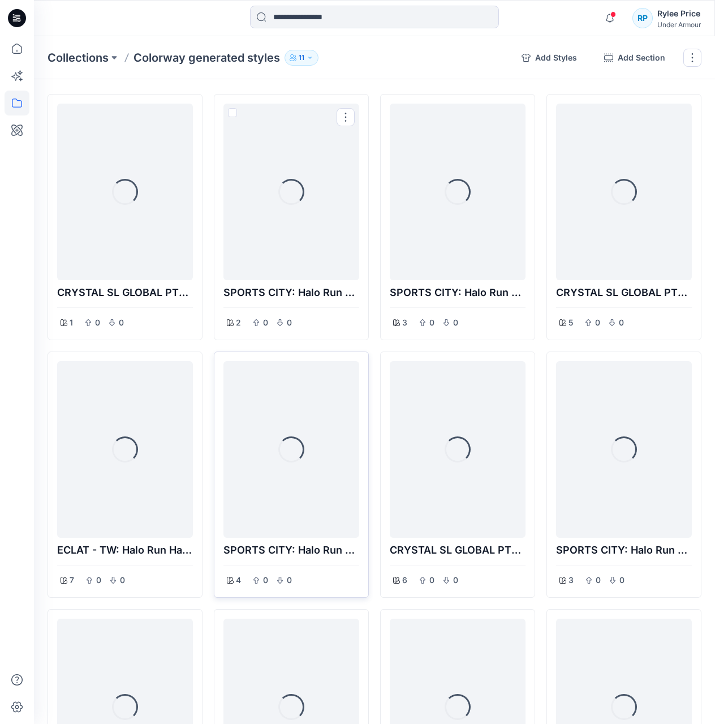
scroll to position [57, 0]
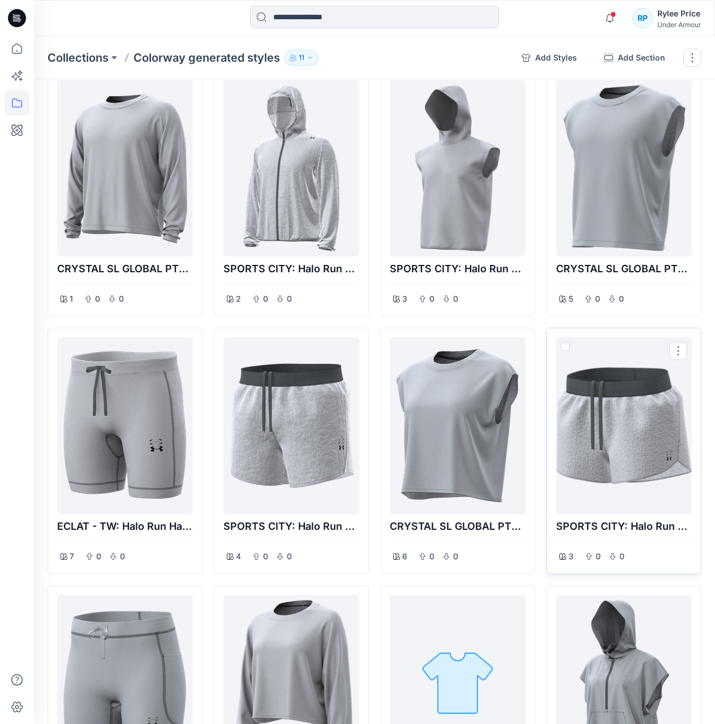
click at [649, 437] on div at bounding box center [624, 426] width 127 height 168
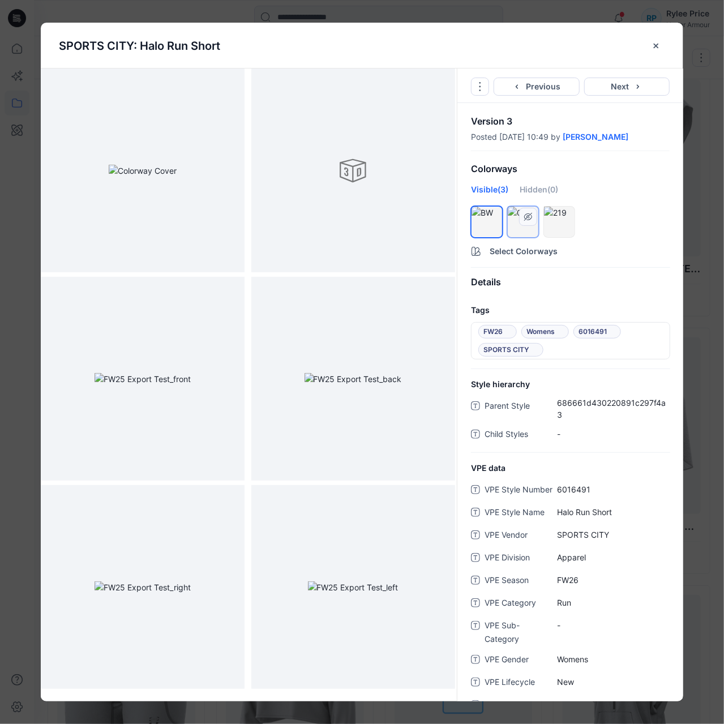
click at [521, 218] on div at bounding box center [523, 213] width 31 height 12
click at [561, 218] on div at bounding box center [559, 213] width 31 height 12
click at [707, 218] on div "SPORTS CITY: Halo Run Short Go to Original Style Duplicate Original Style to...…" at bounding box center [362, 362] width 724 height 724
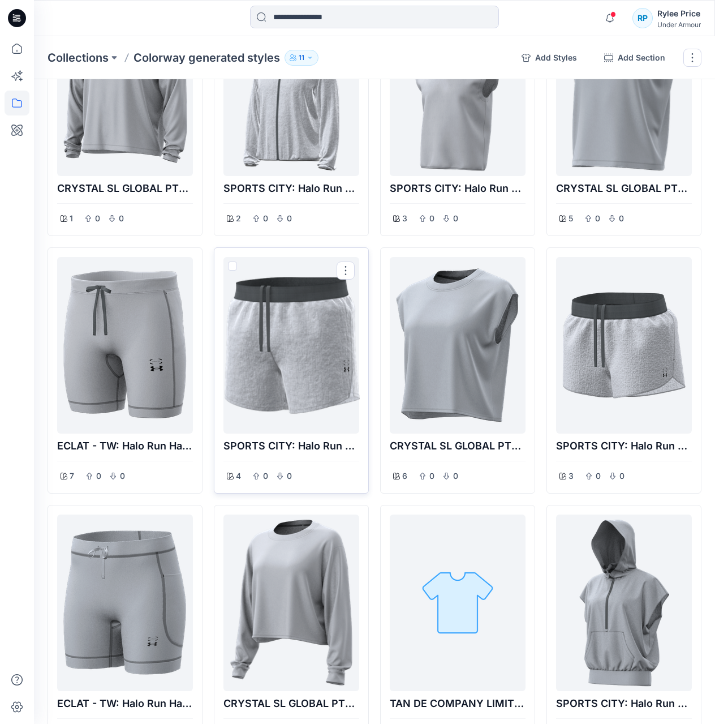
scroll to position [218, 0]
